Goal: Find specific page/section: Find specific page/section

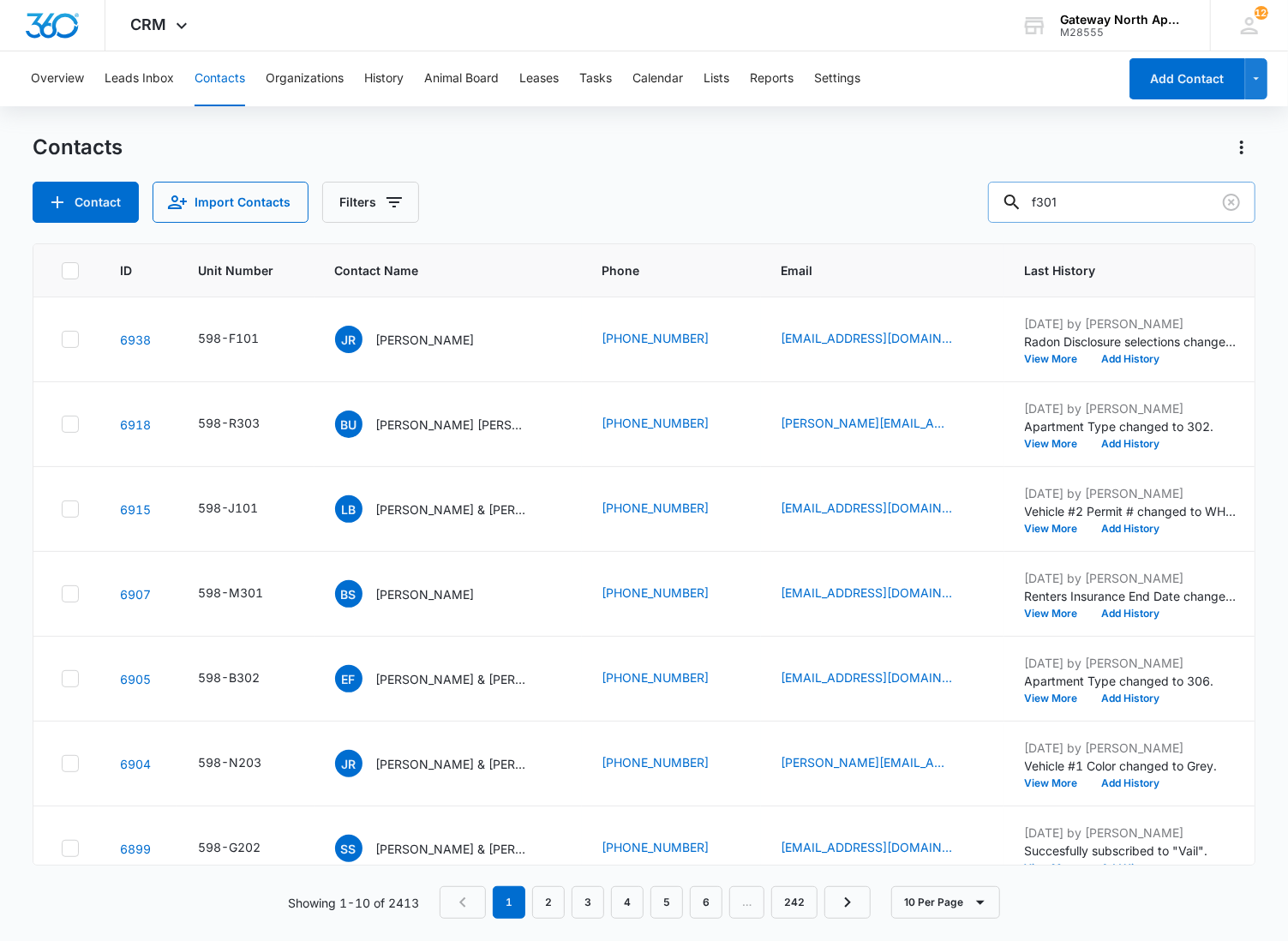
type input "f301"
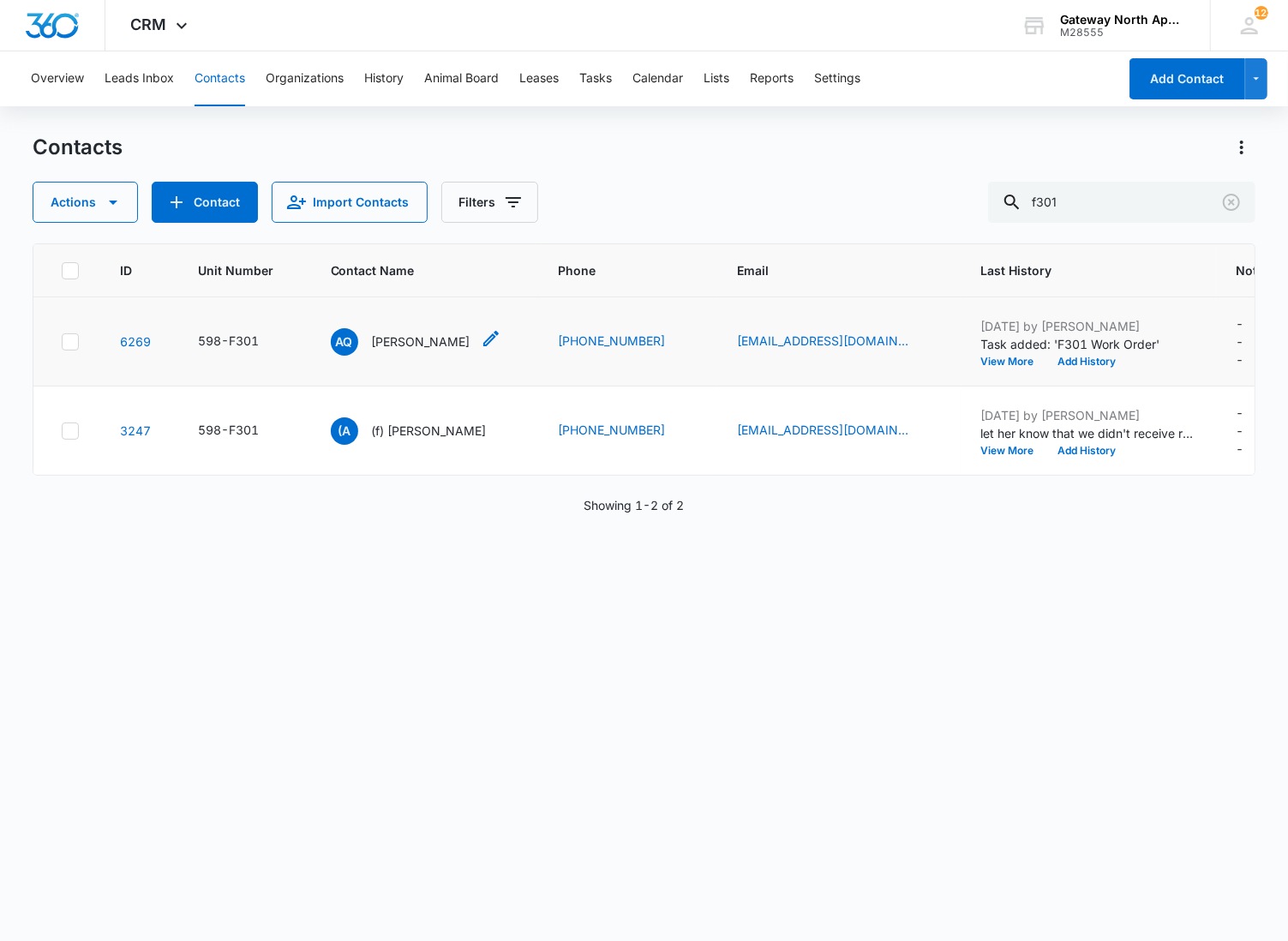
click at [407, 344] on p "[PERSON_NAME]" at bounding box center [421, 341] width 98 height 18
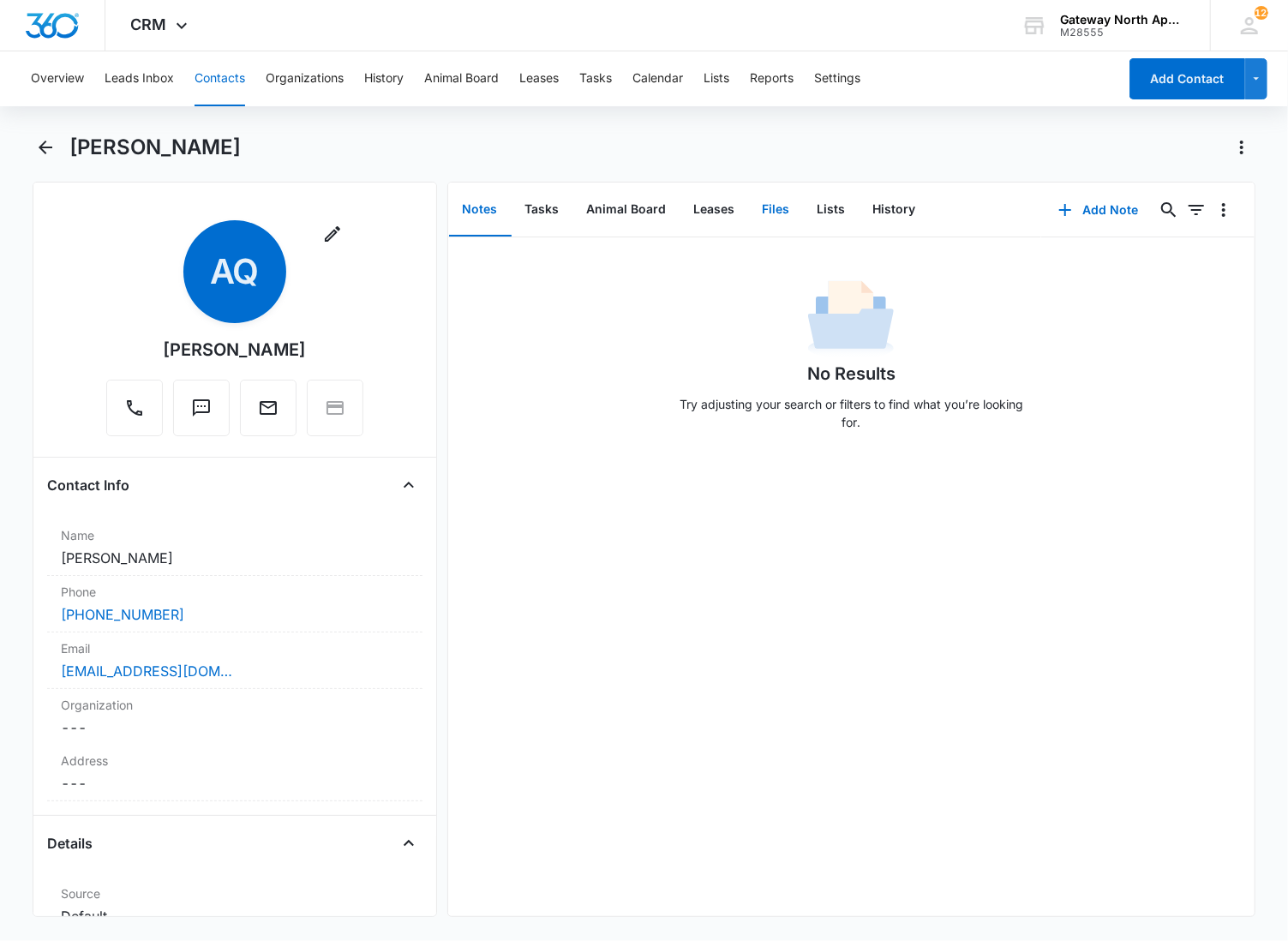
click at [768, 215] on button "Files" at bounding box center [776, 210] width 54 height 54
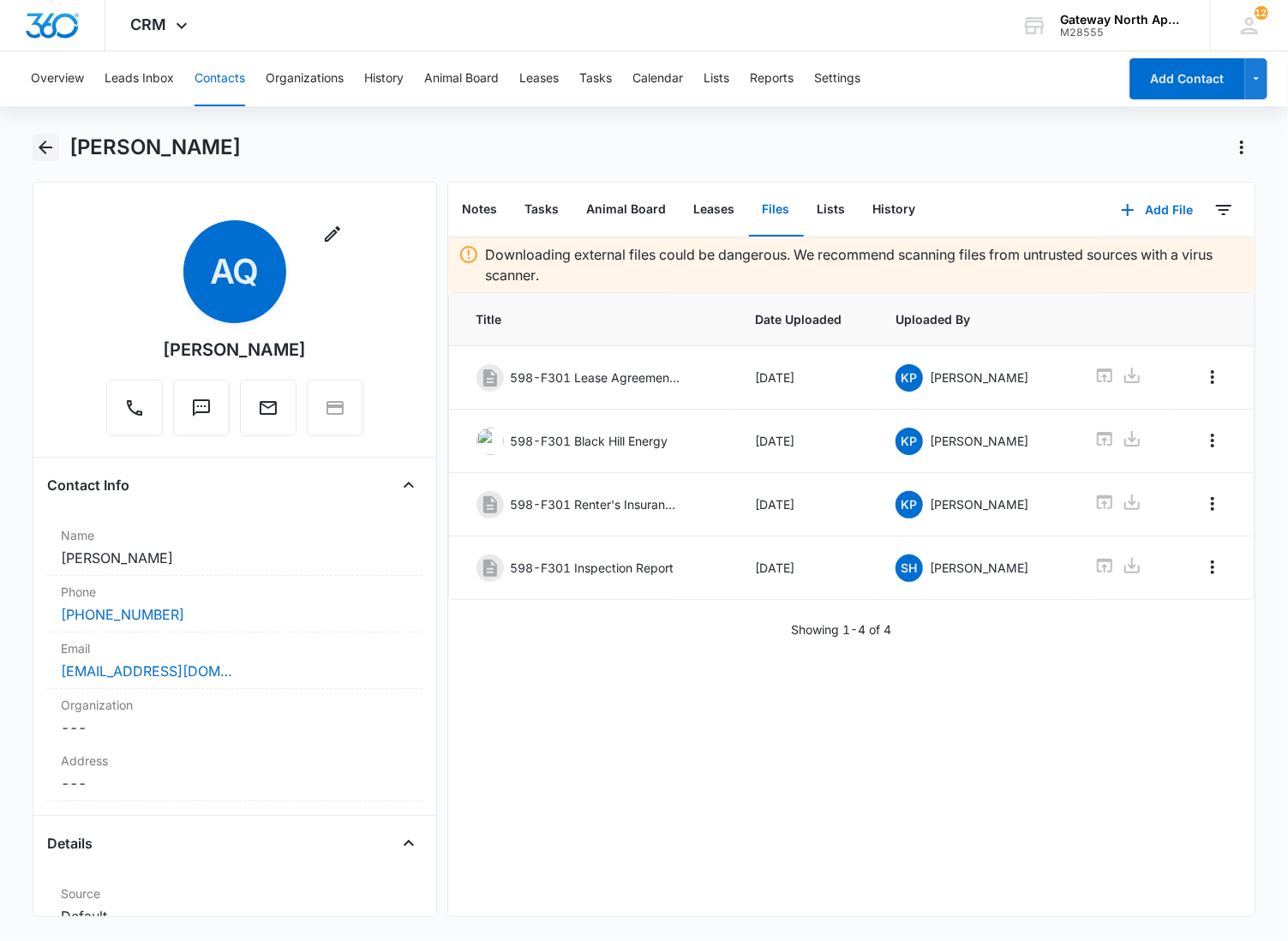
click at [47, 144] on icon "Back" at bounding box center [45, 147] width 20 height 20
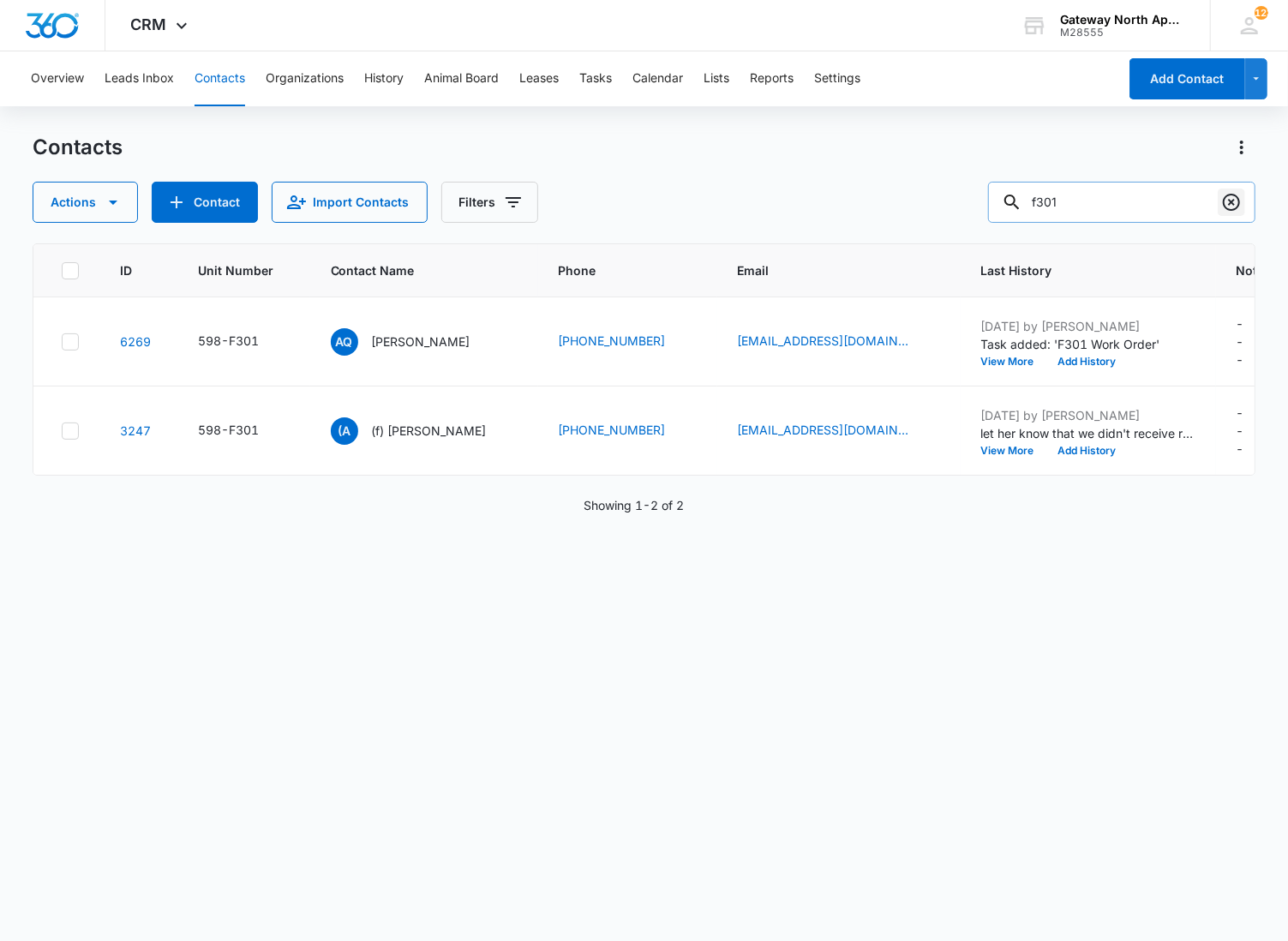
click at [1243, 212] on button "Clear" at bounding box center [1231, 202] width 27 height 27
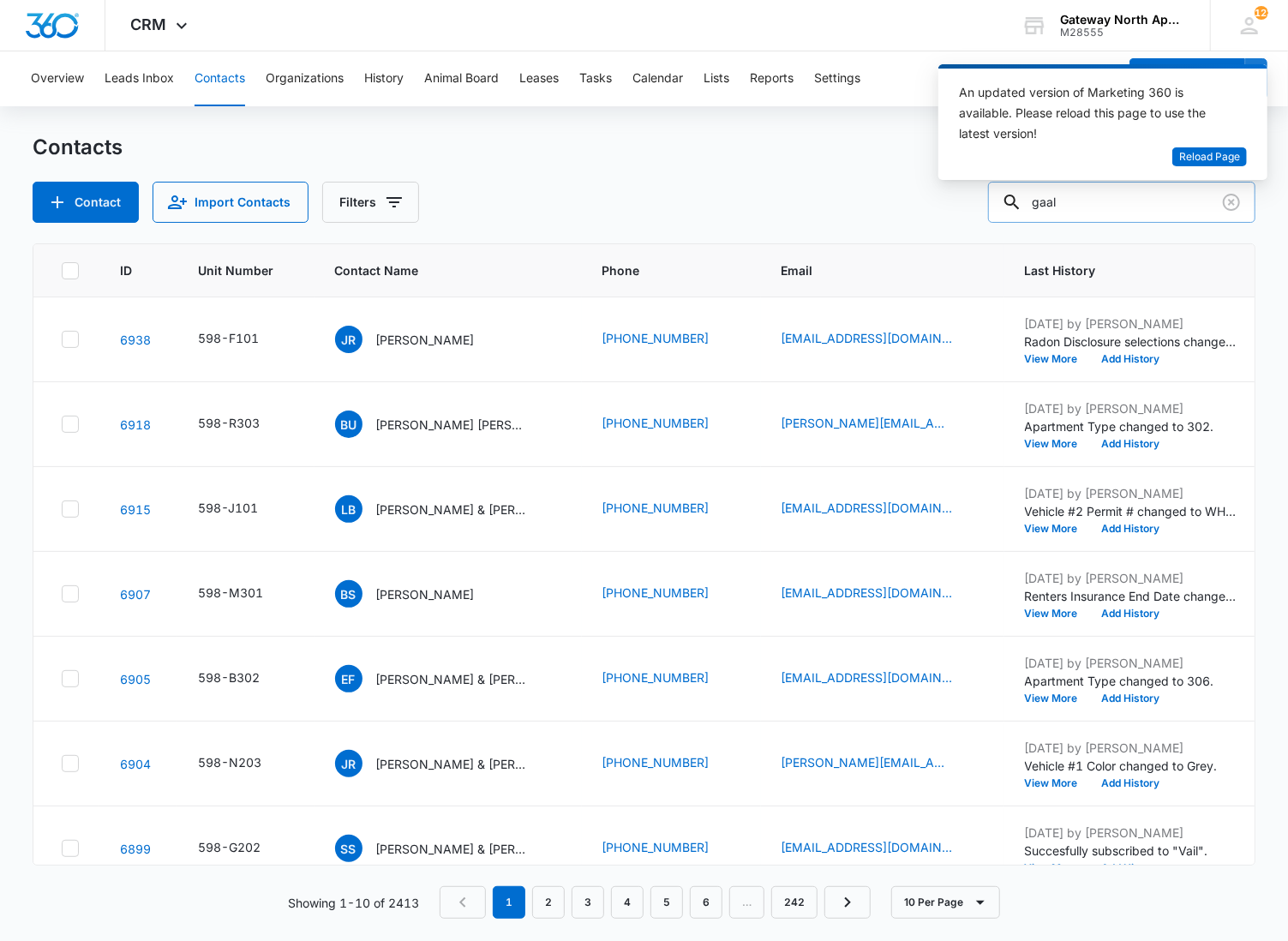
type input "gaal"
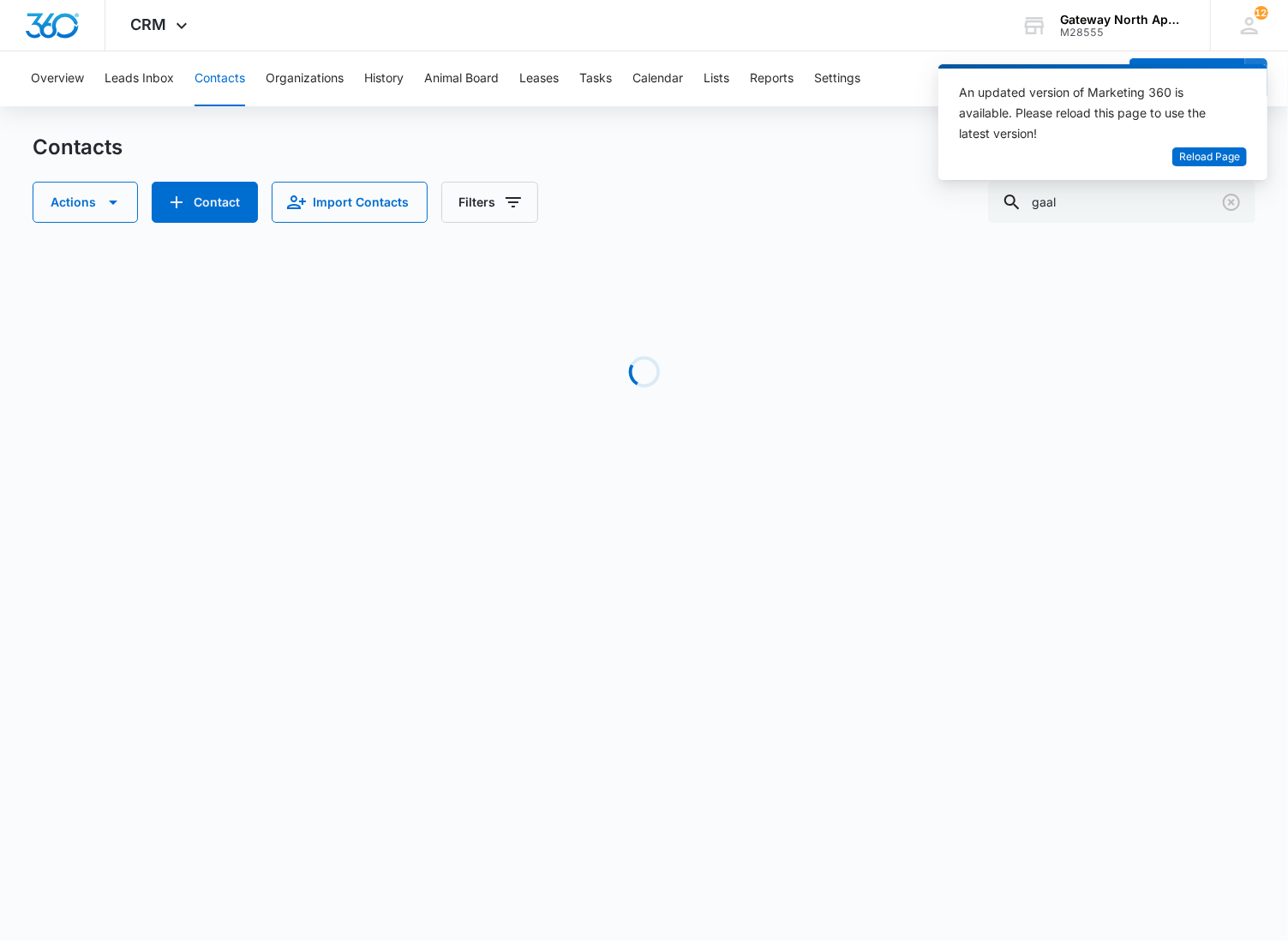
click at [41, 454] on div "Loading" at bounding box center [644, 371] width 1224 height 257
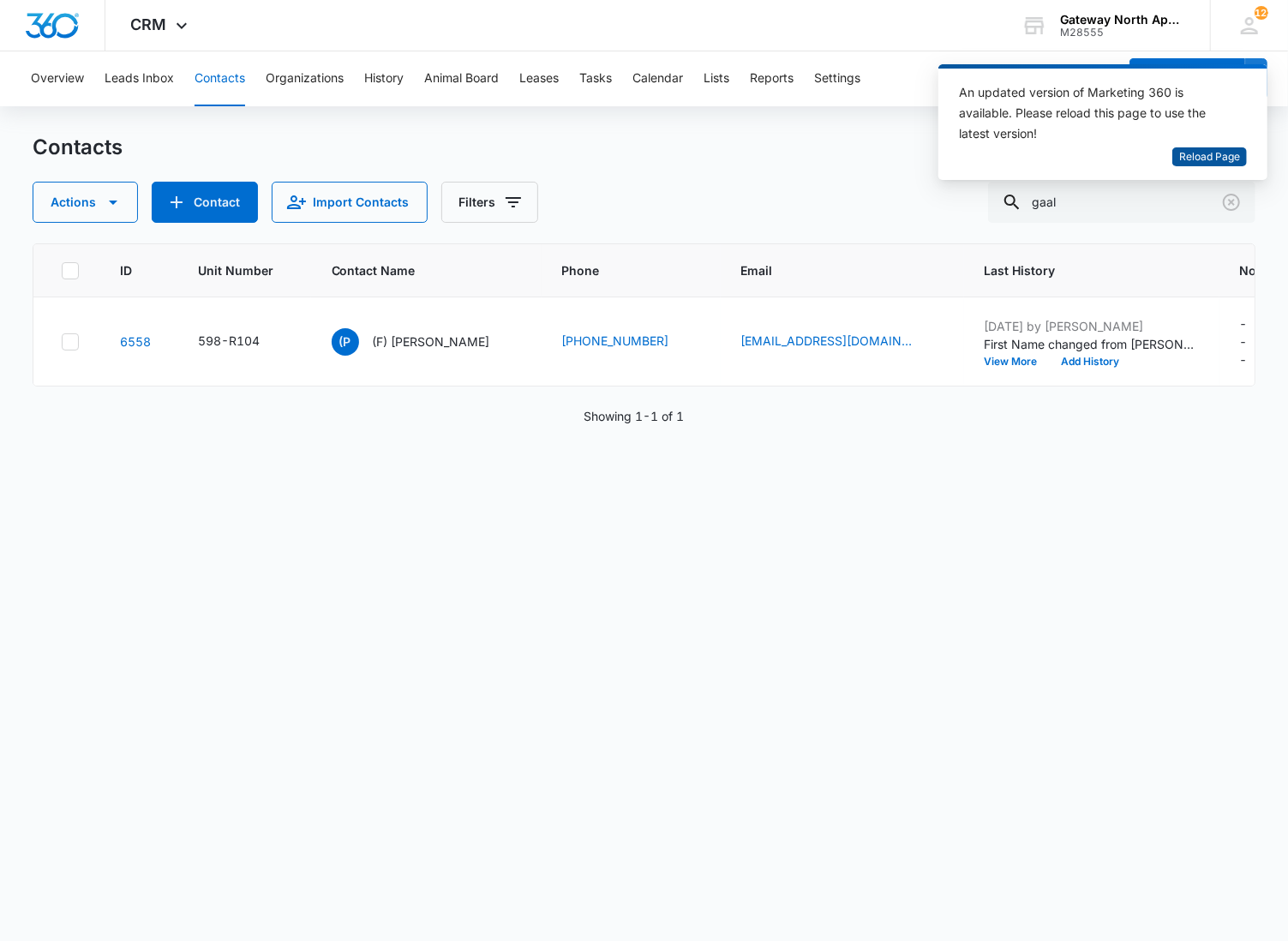
click at [1184, 151] on span "Reload Page" at bounding box center [1209, 157] width 61 height 17
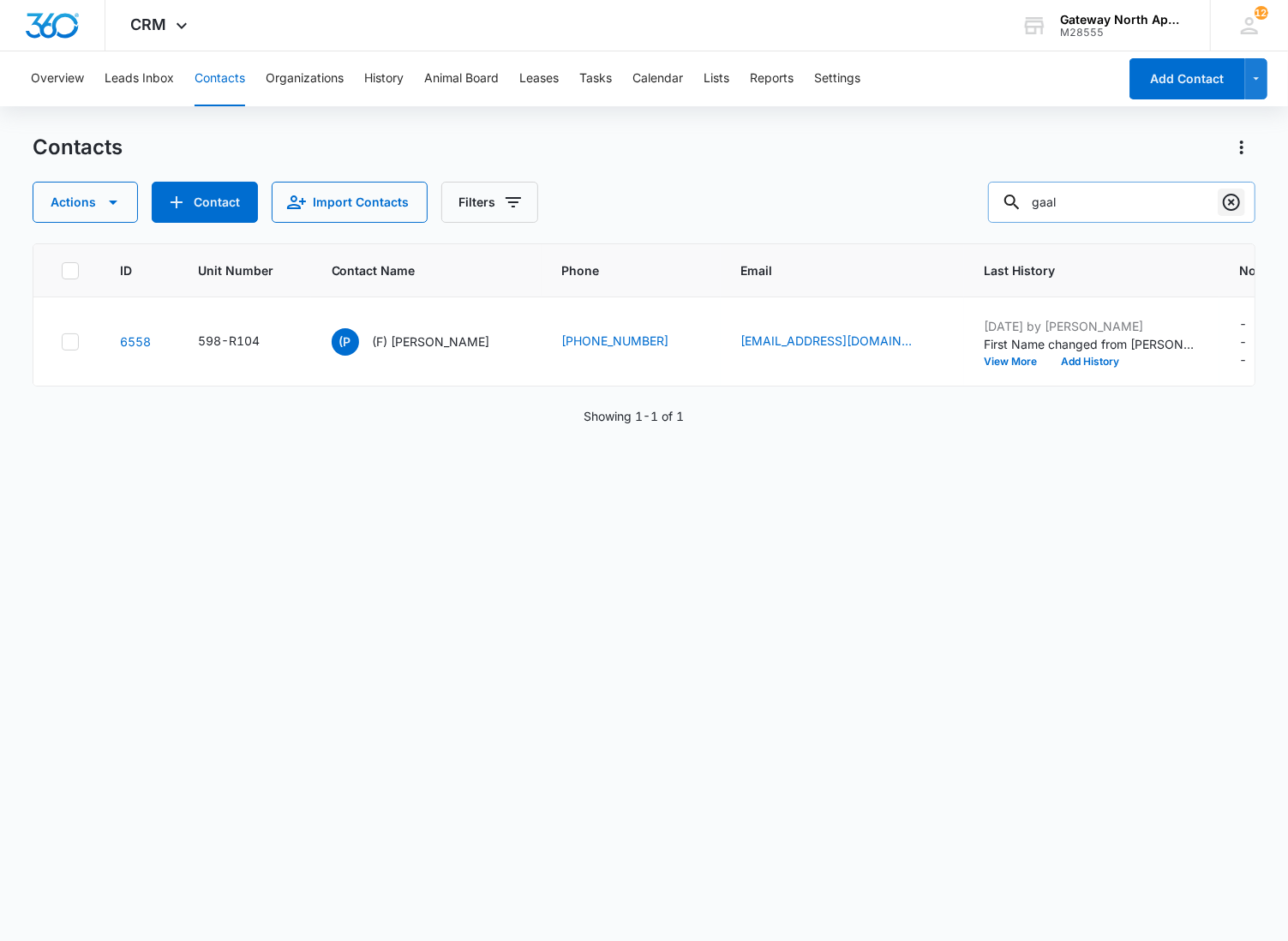
click at [1238, 198] on icon "Clear" at bounding box center [1232, 203] width 18 height 18
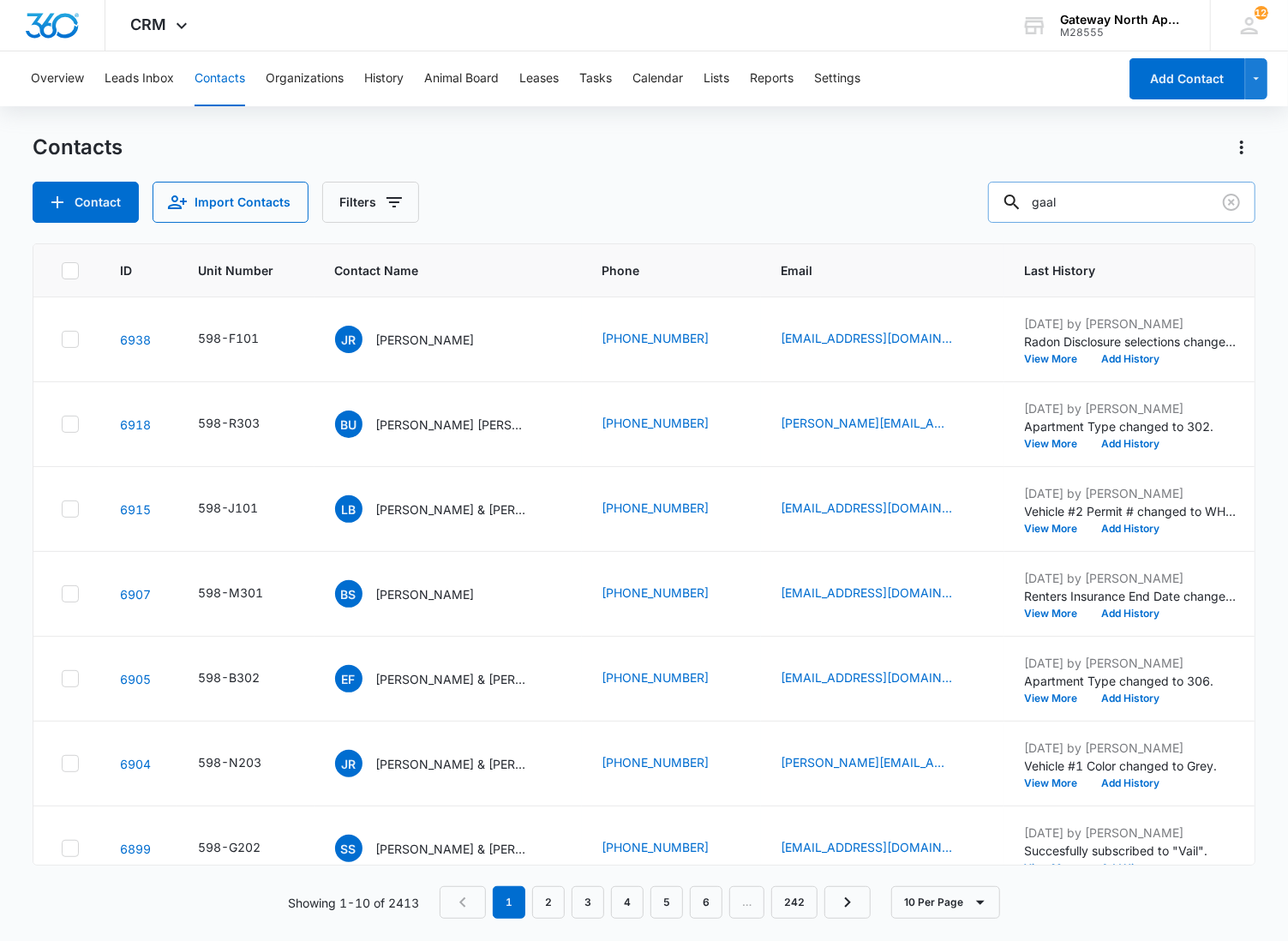
type input "gaal"
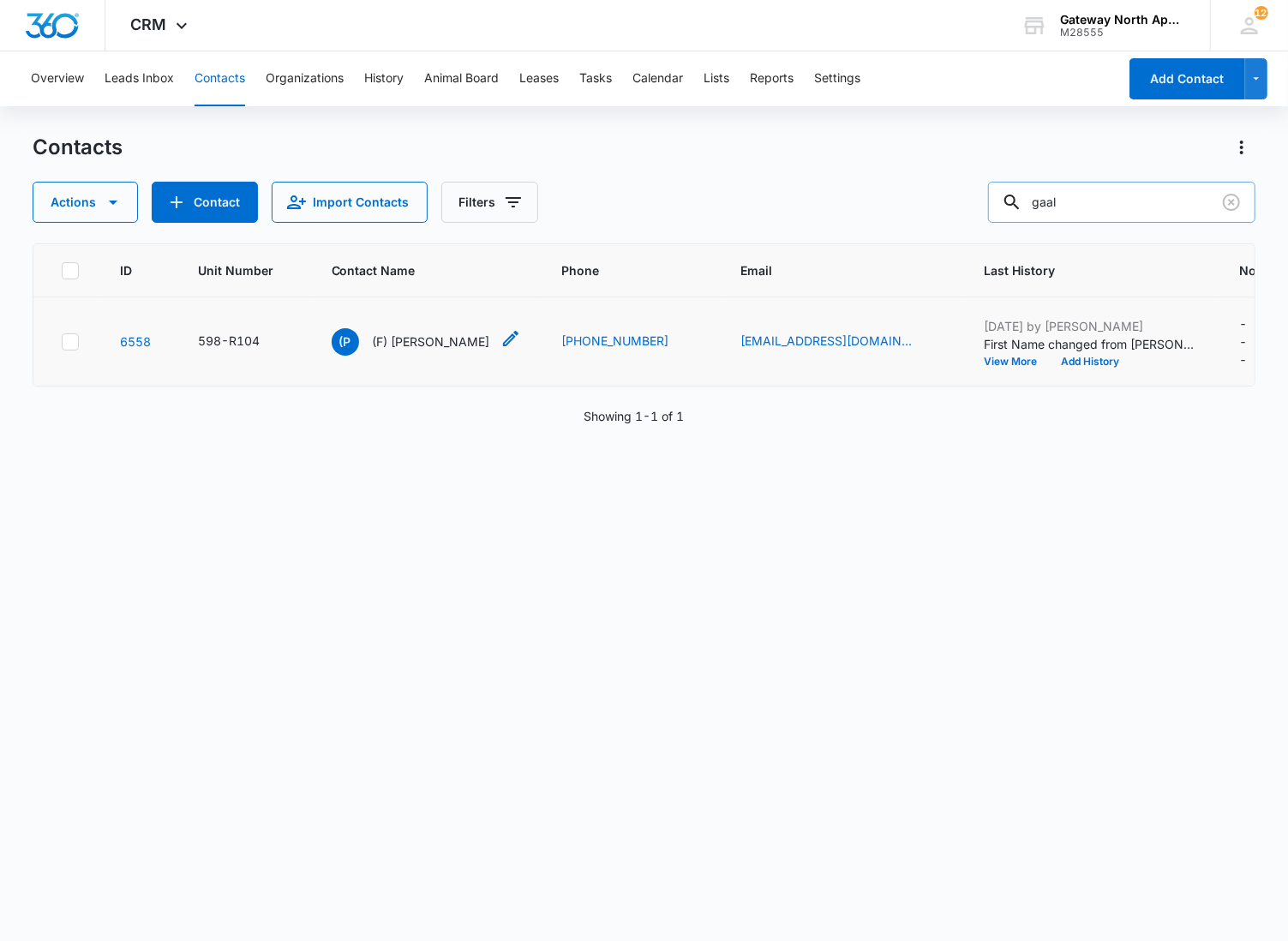
click at [437, 344] on p "(F) [PERSON_NAME]" at bounding box center [432, 341] width 118 height 18
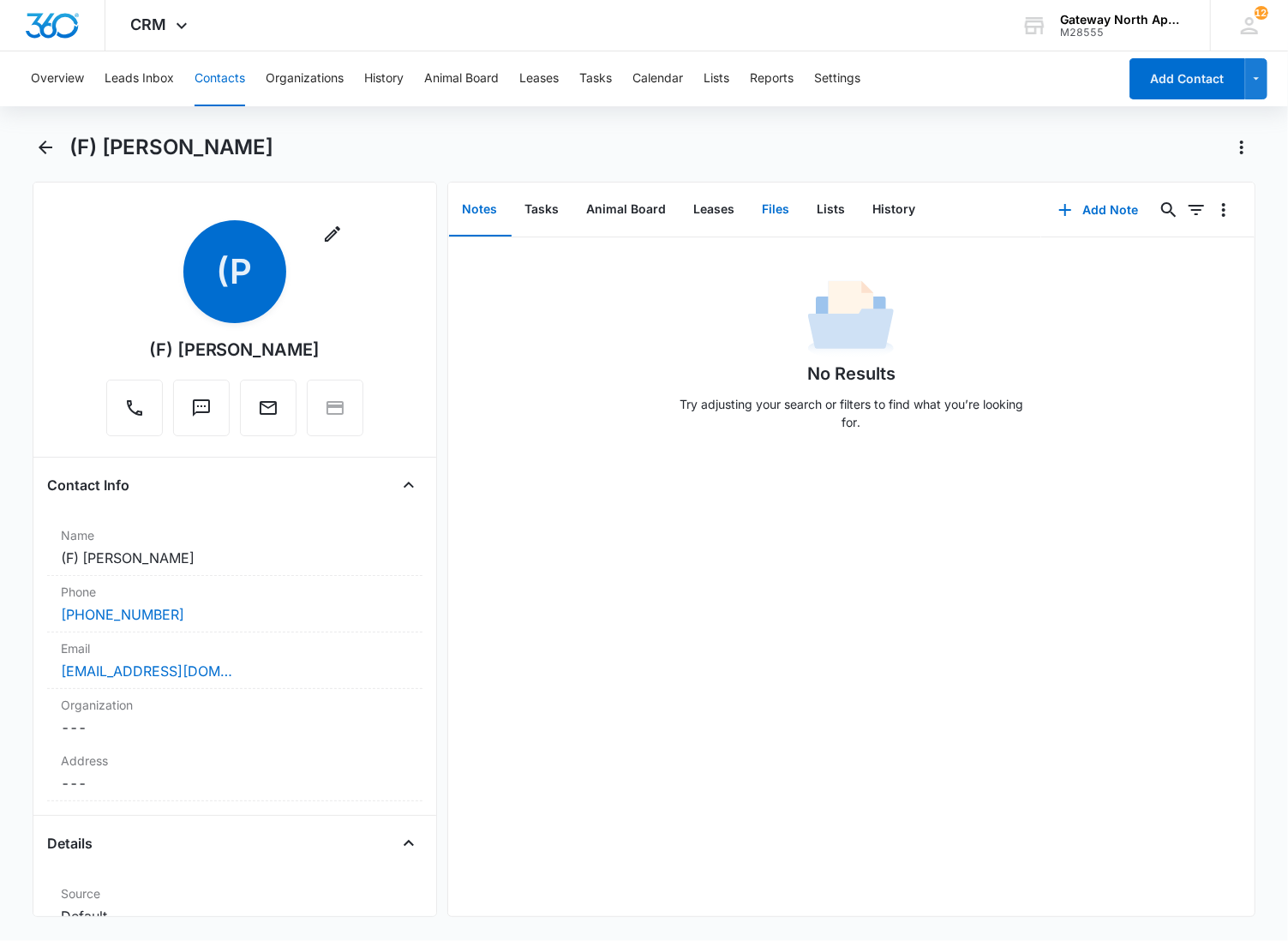
click at [788, 205] on button "Files" at bounding box center [776, 210] width 54 height 54
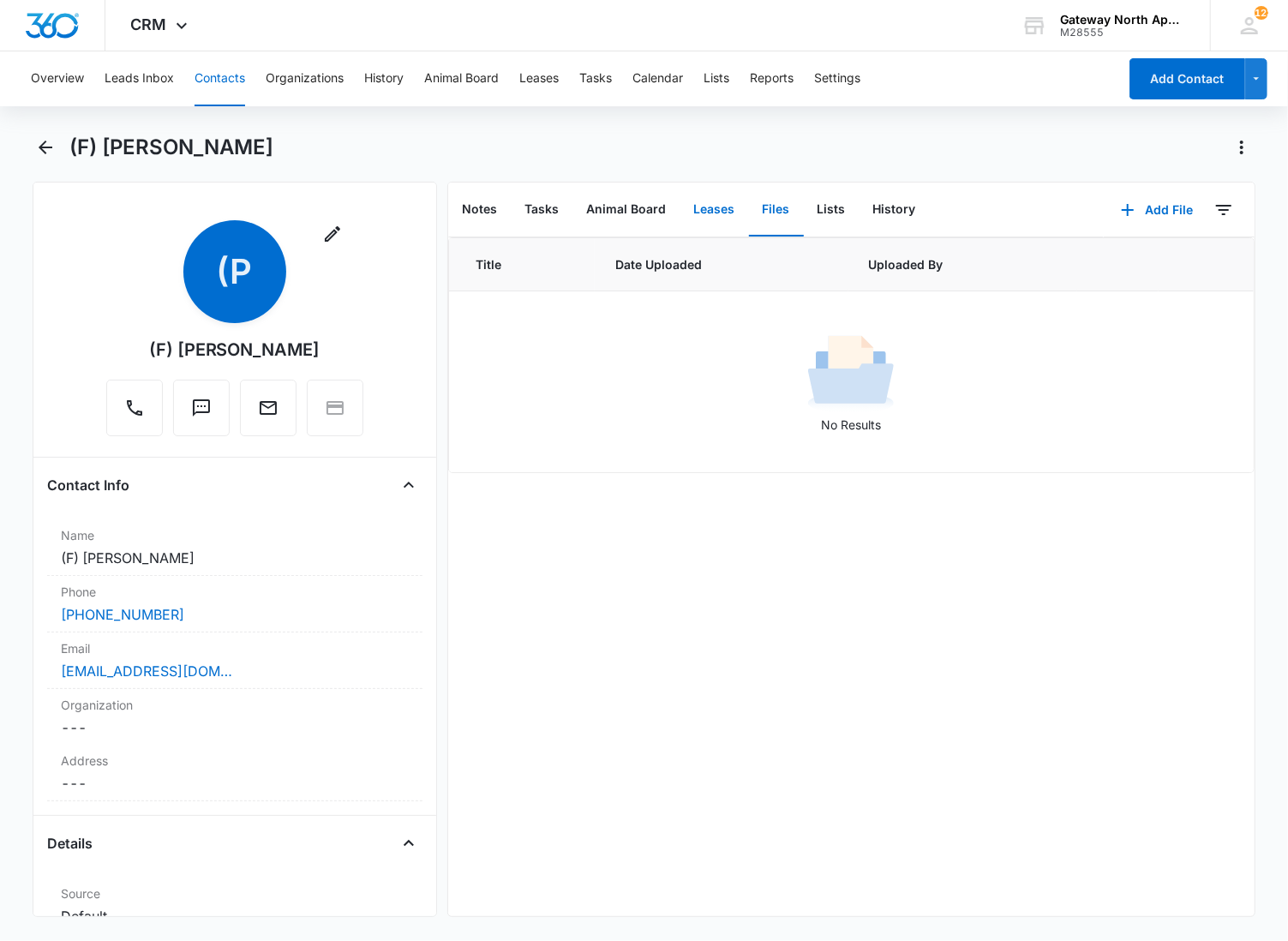
click at [704, 205] on button "Leases" at bounding box center [715, 210] width 68 height 54
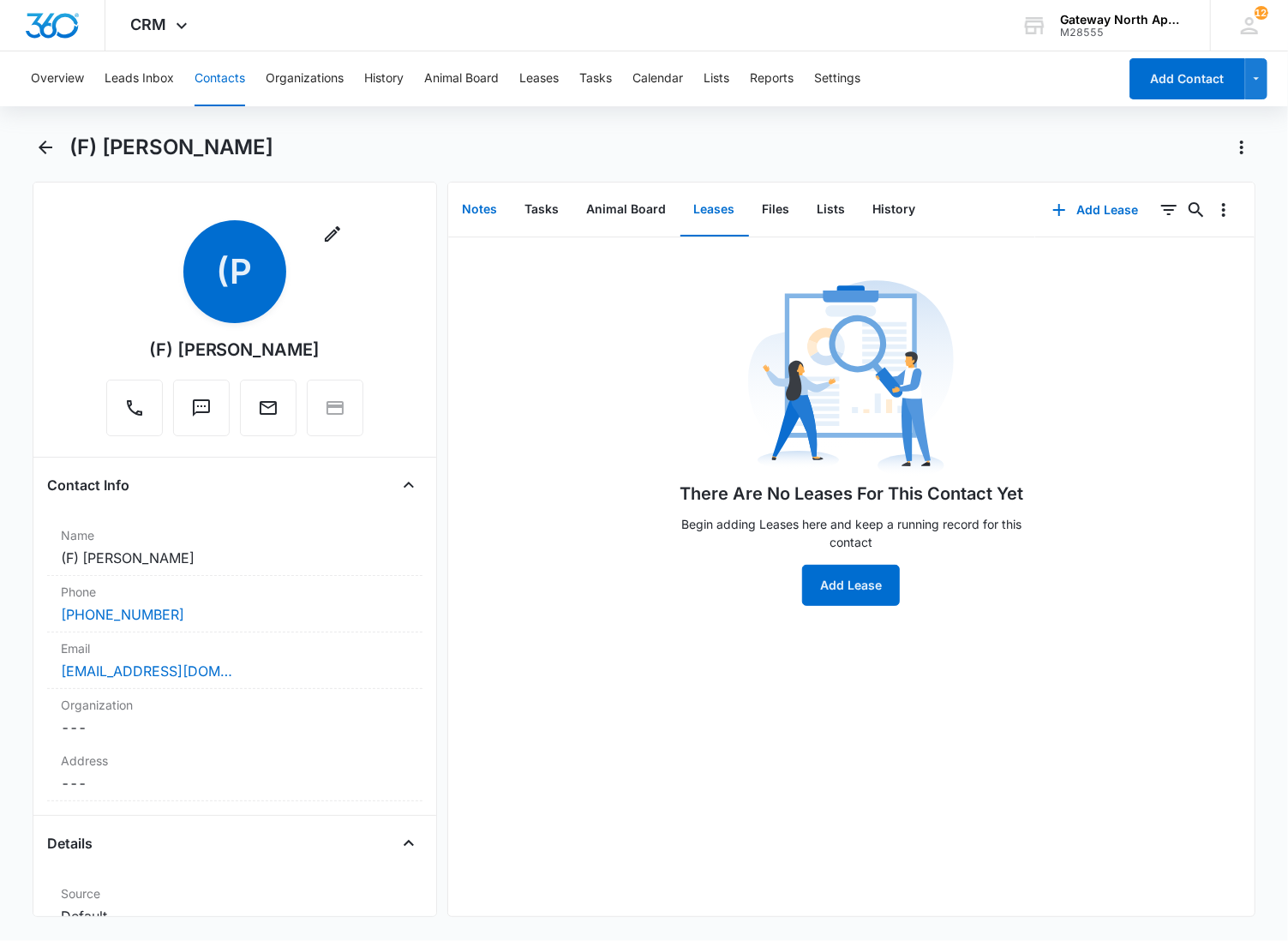
drag, startPoint x: 476, startPoint y: 215, endPoint x: 432, endPoint y: 200, distance: 46.5
click at [473, 215] on button "Notes" at bounding box center [479, 210] width 62 height 54
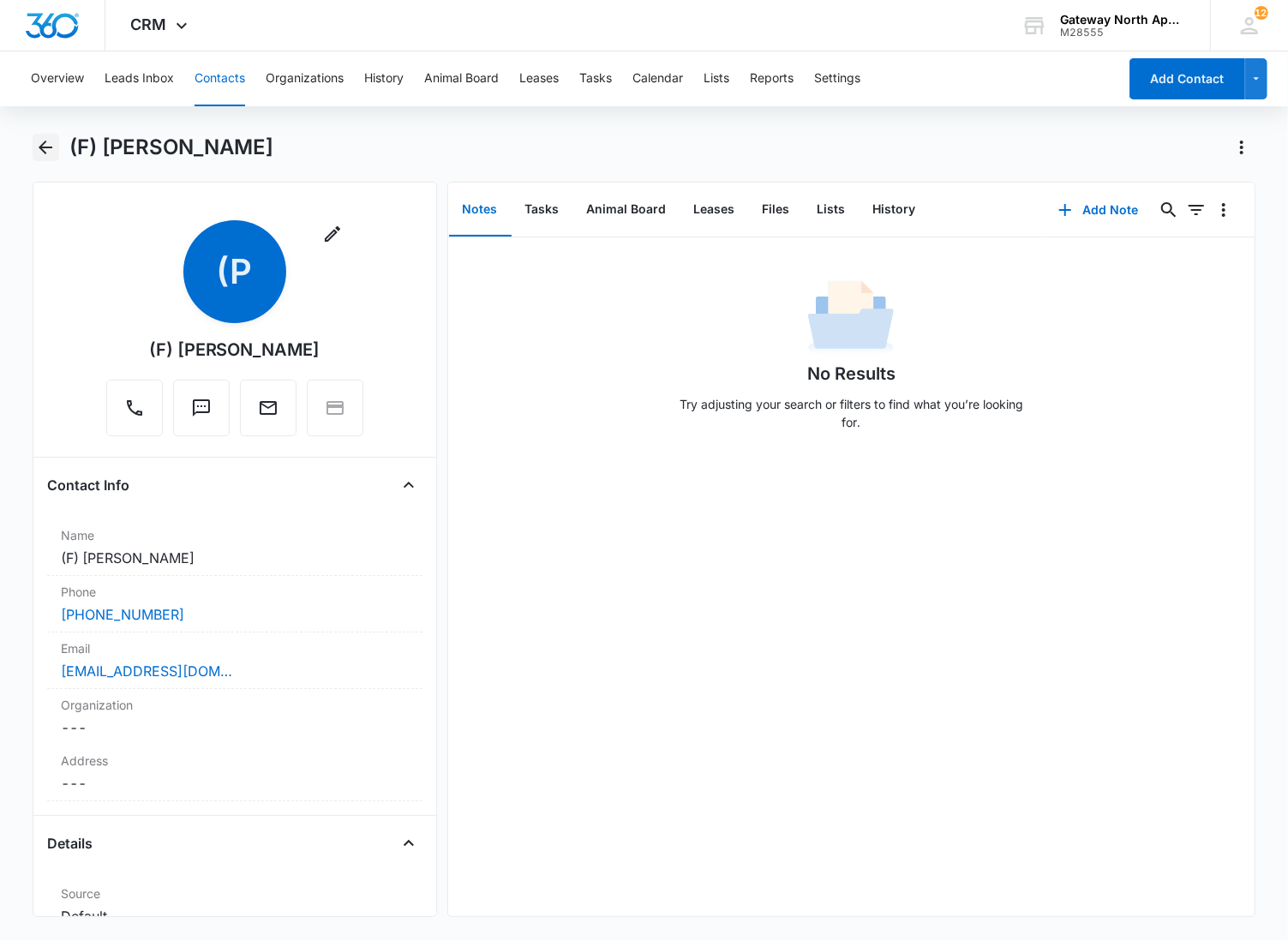
click at [36, 149] on icon "Back" at bounding box center [45, 147] width 20 height 20
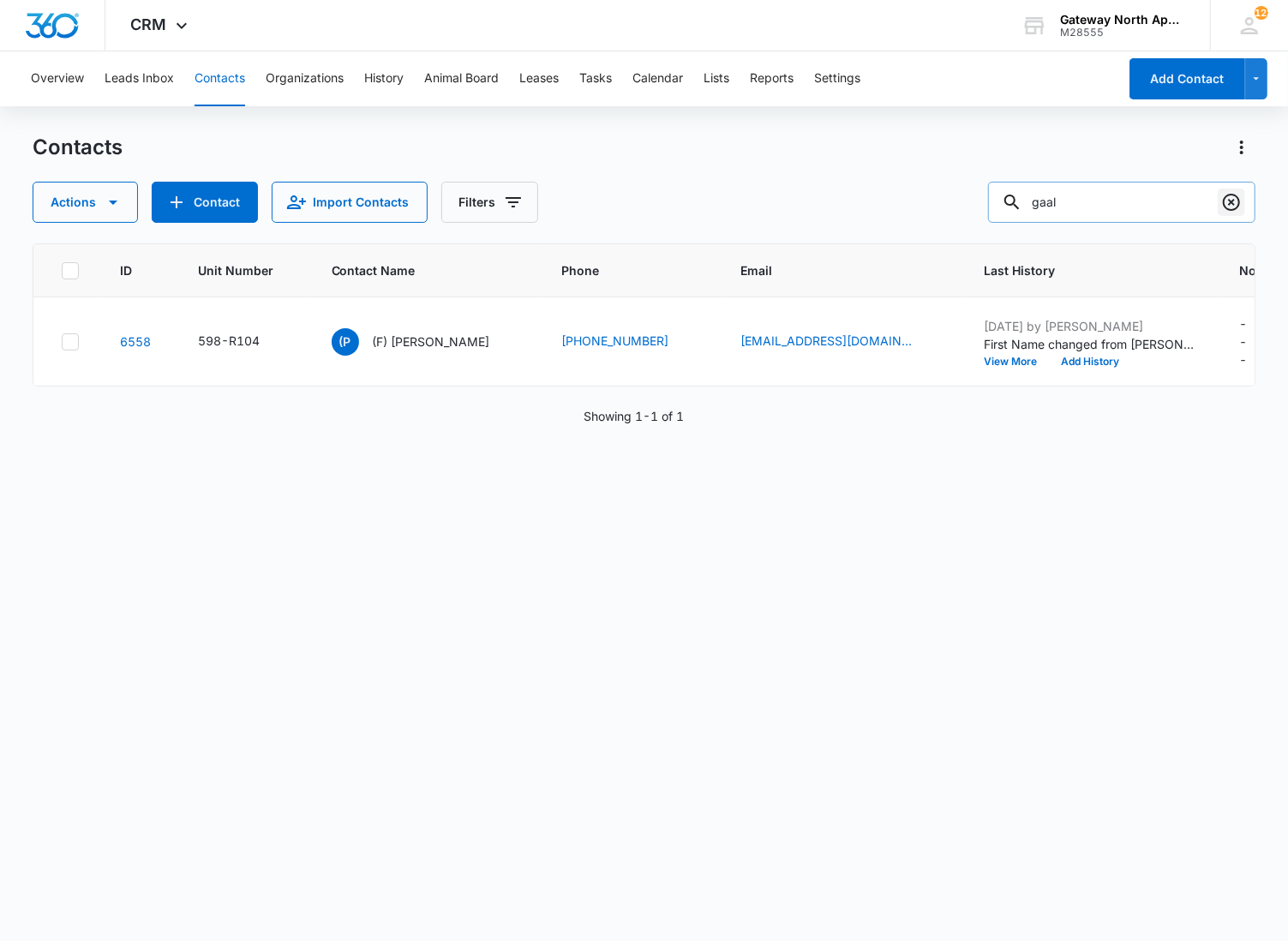
click at [1223, 199] on icon "Clear" at bounding box center [1231, 202] width 20 height 20
